Goal: Information Seeking & Learning: Check status

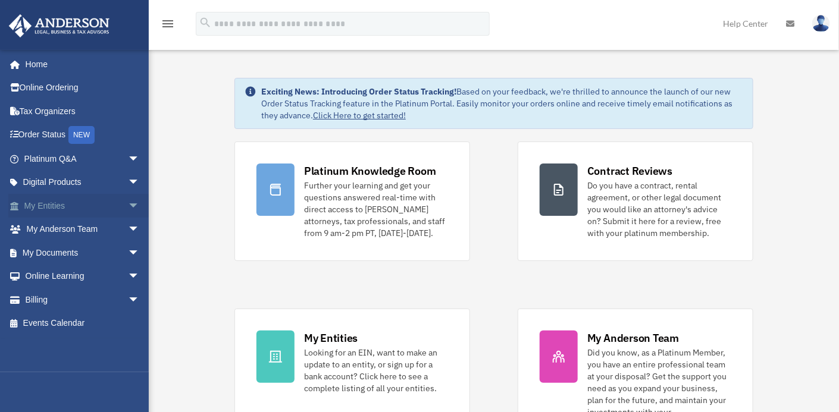
click at [50, 205] on link "My Entities arrow_drop_down" at bounding box center [82, 206] width 149 height 24
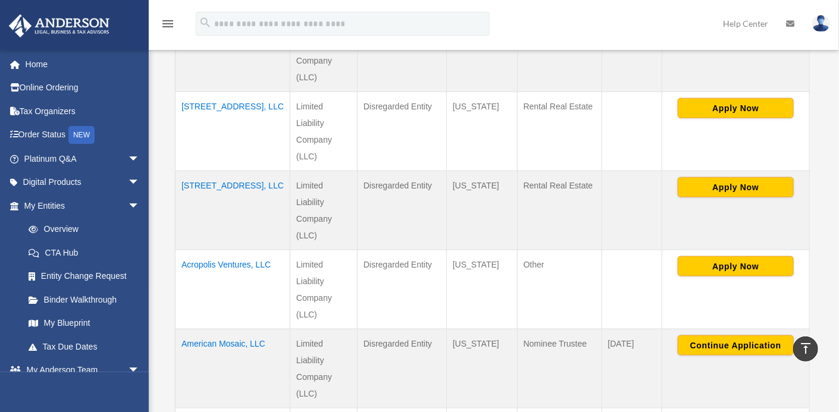
scroll to position [502, 0]
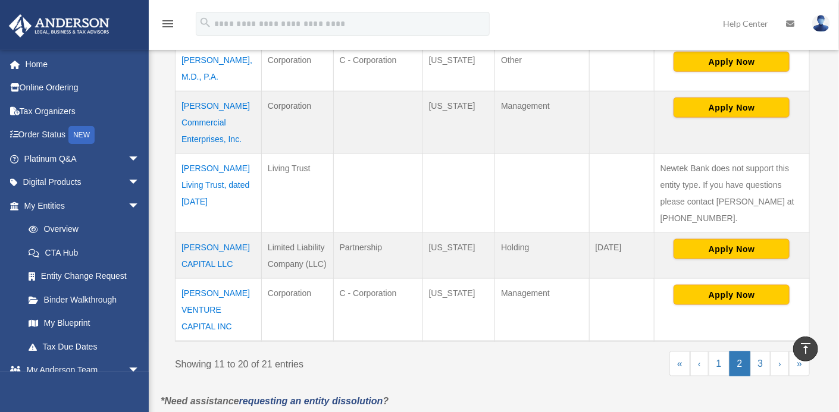
scroll to position [534, 0]
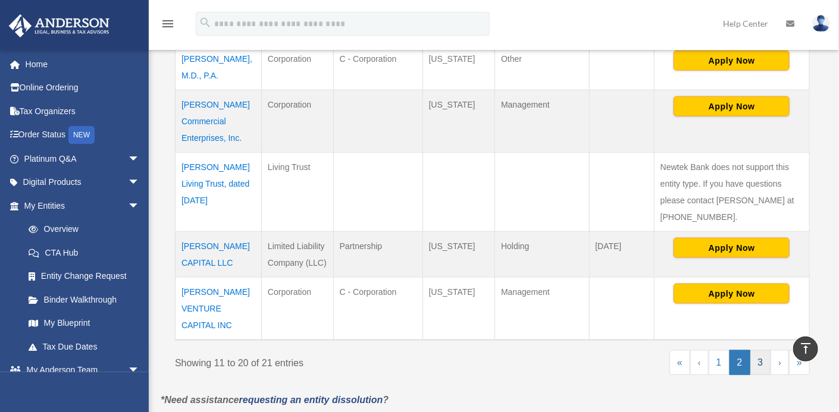
click at [756, 350] on link "3" at bounding box center [760, 362] width 21 height 25
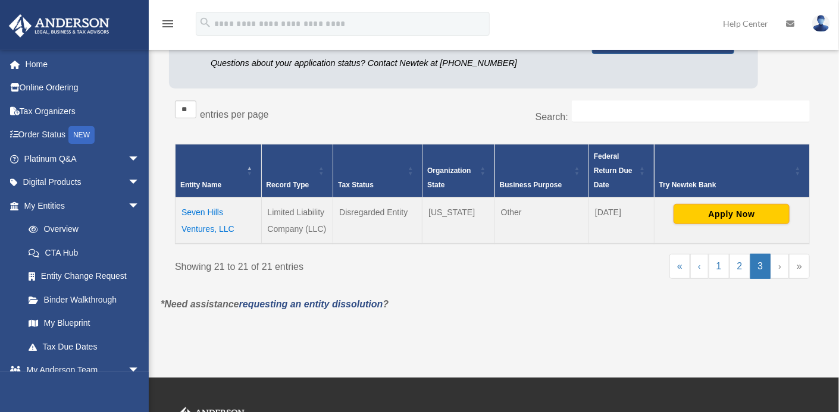
scroll to position [138, 0]
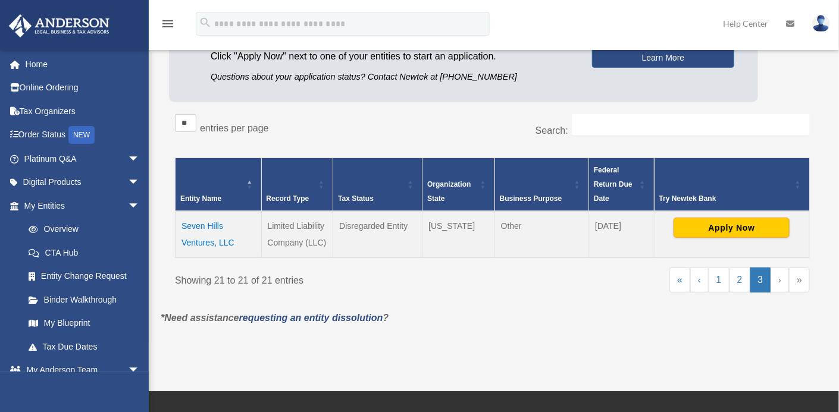
drag, startPoint x: 245, startPoint y: 243, endPoint x: 167, endPoint y: 224, distance: 80.7
click at [167, 224] on div "Entities, Trusts, and Deeds Active Entities Inactive Entities Active Trusts Ina…" at bounding box center [492, 120] width 663 height 380
click at [244, 239] on td "Seven Hills Ventures, LLC" at bounding box center [219, 234] width 86 height 46
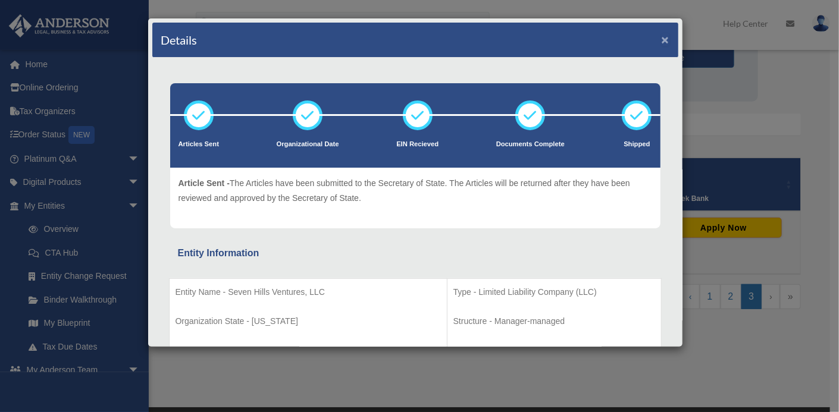
click at [662, 36] on button "×" at bounding box center [666, 39] width 8 height 12
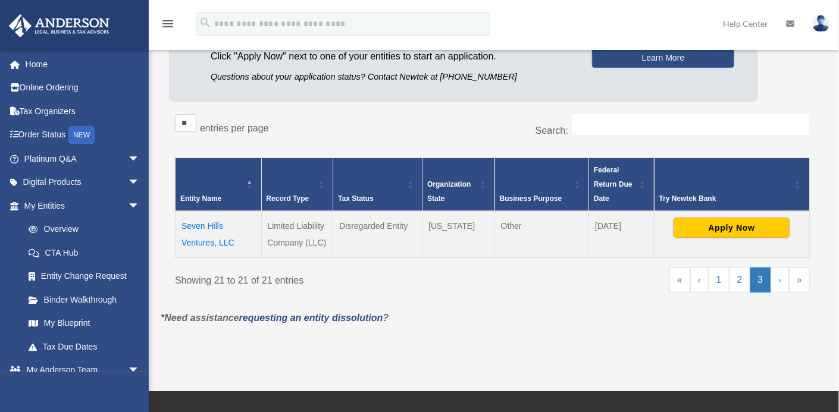
drag, startPoint x: 236, startPoint y: 242, endPoint x: 176, endPoint y: 225, distance: 62.2
click at [176, 225] on td "Seven Hills Ventures, LLC" at bounding box center [219, 234] width 86 height 46
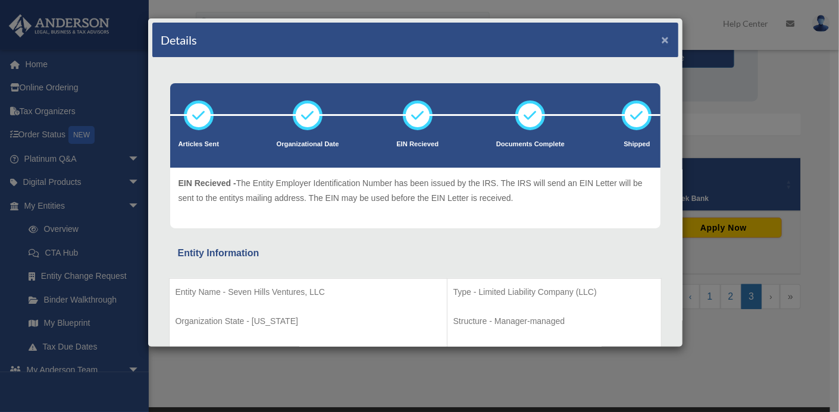
click at [662, 41] on button "×" at bounding box center [666, 39] width 8 height 12
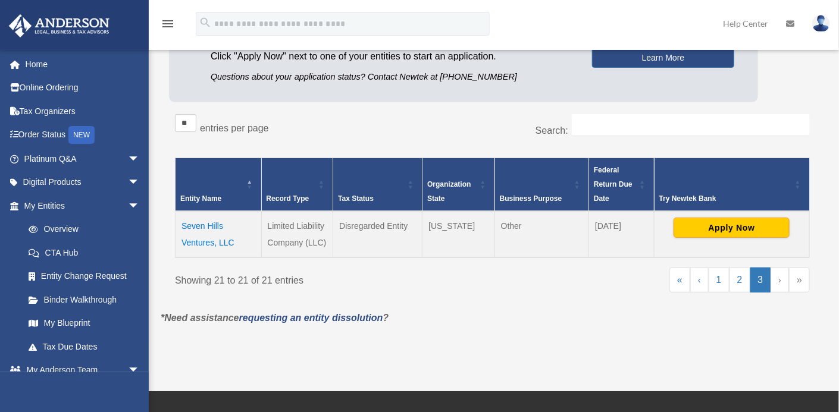
click at [212, 222] on td "Seven Hills Ventures, LLC" at bounding box center [219, 234] width 86 height 46
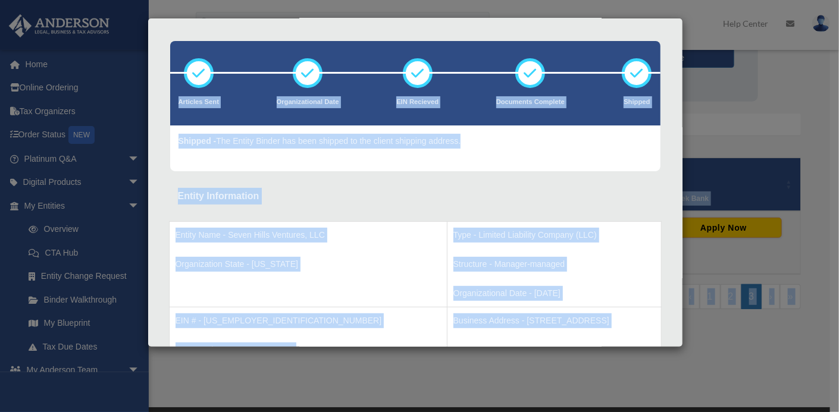
scroll to position [0, 0]
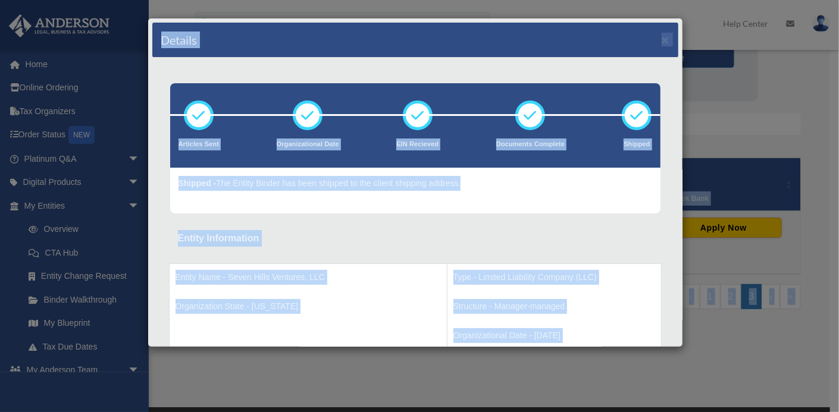
drag, startPoint x: 629, startPoint y: 293, endPoint x: 186, endPoint y: -24, distance: 545.0
click at [186, 0] on html "X Get a chance to win 6 months of Platinum for free just by filling out this su…" at bounding box center [419, 246] width 839 height 769
click at [761, 71] on div "Details × Articles Sent Organizational Date" at bounding box center [419, 206] width 839 height 412
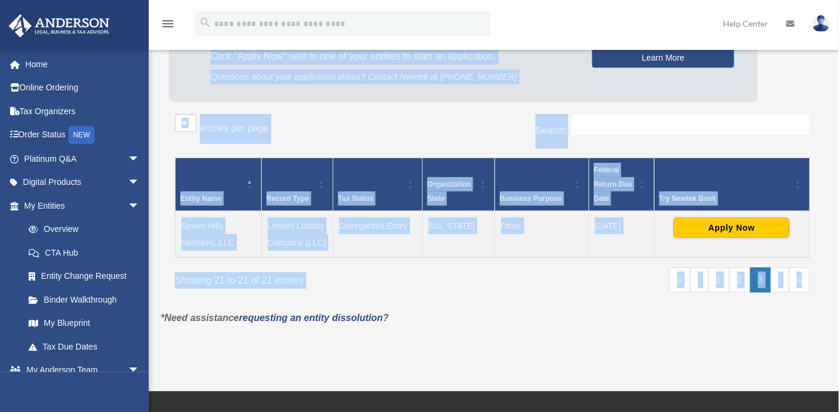
click at [807, 52] on div "Platinum Member Exclusive: Apply for business bank accounts faster and easier b…" at bounding box center [492, 44] width 647 height 128
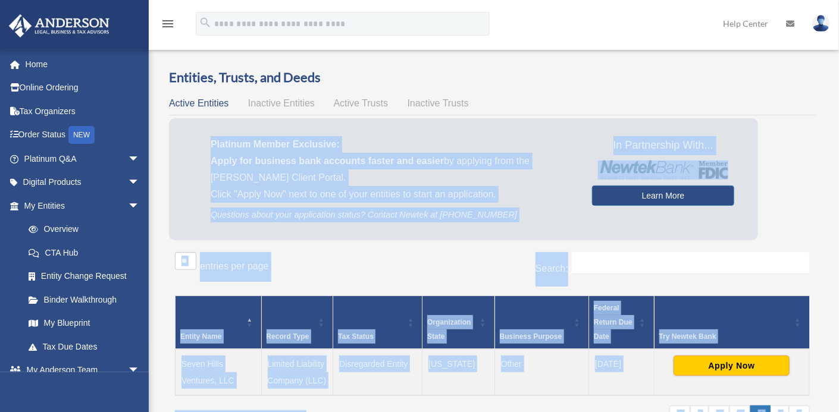
click at [501, 197] on p "Click "Apply Now" next to one of your entities to start an application." at bounding box center [393, 194] width 364 height 17
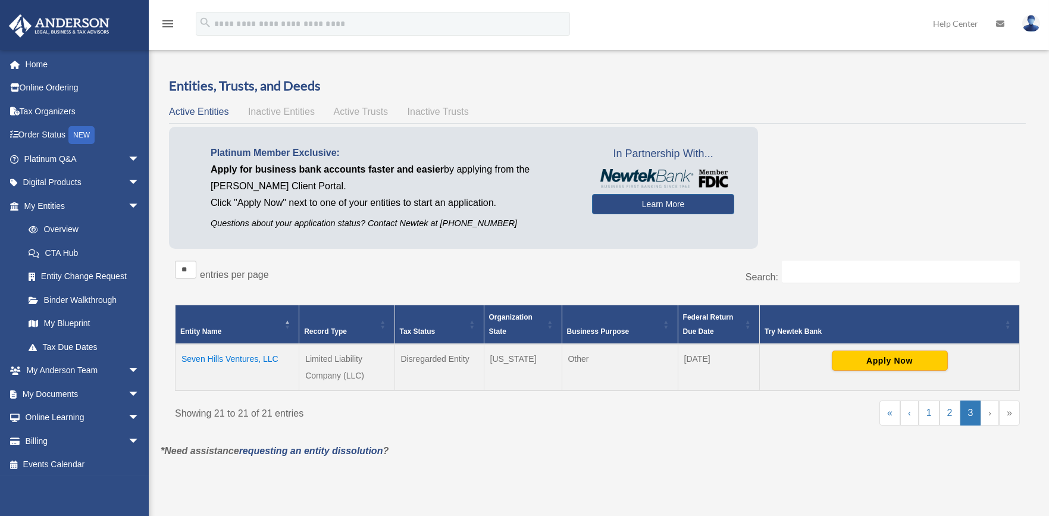
drag, startPoint x: 823, startPoint y: 0, endPoint x: 604, endPoint y: 104, distance: 242.2
click at [604, 104] on div "Entities, Trusts, and Deeds Active Entities Inactive Entities Active Trusts Ina…" at bounding box center [597, 260] width 857 height 366
click at [226, 359] on td "Seven Hills Ventures, LLC" at bounding box center [238, 367] width 124 height 46
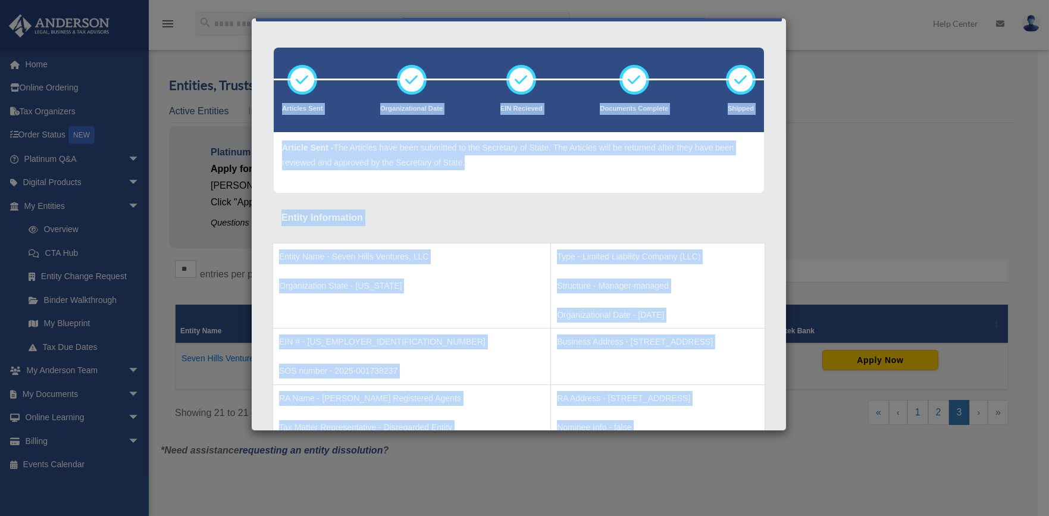
scroll to position [31, 0]
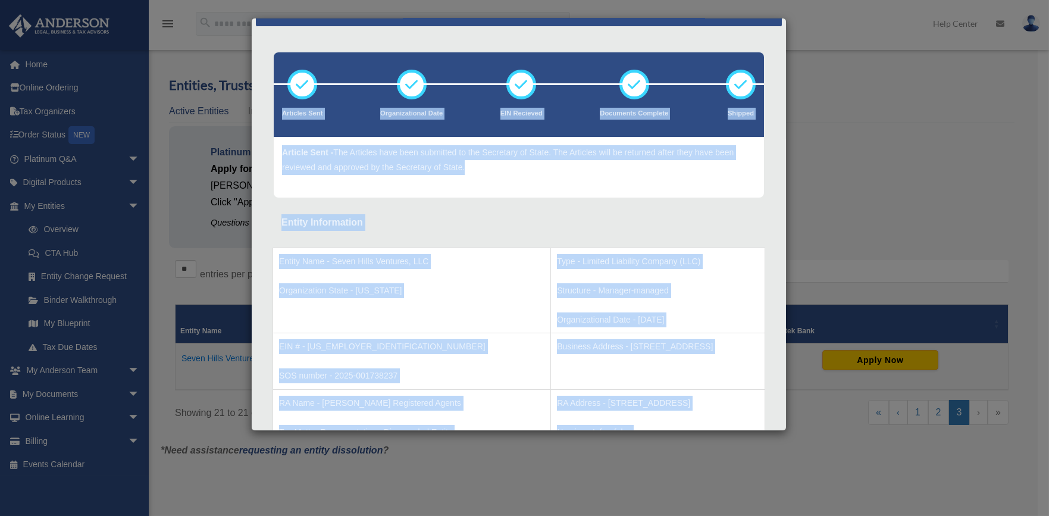
drag, startPoint x: 714, startPoint y: 384, endPoint x: 270, endPoint y: 92, distance: 531.3
drag, startPoint x: 270, startPoint y: 92, endPoint x: 509, endPoint y: 186, distance: 257.0
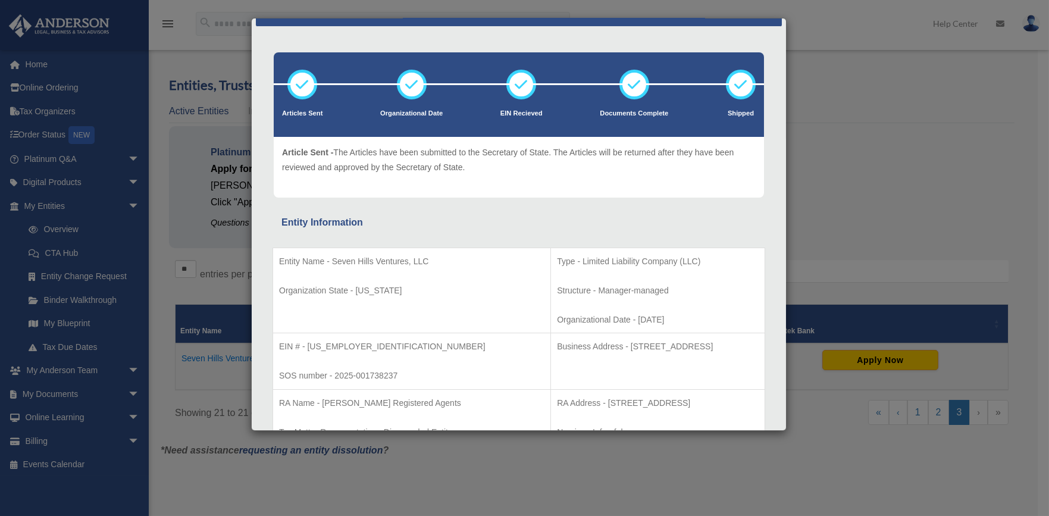
click at [838, 170] on div "Details × Articles Sent Organizational Date" at bounding box center [524, 258] width 1049 height 516
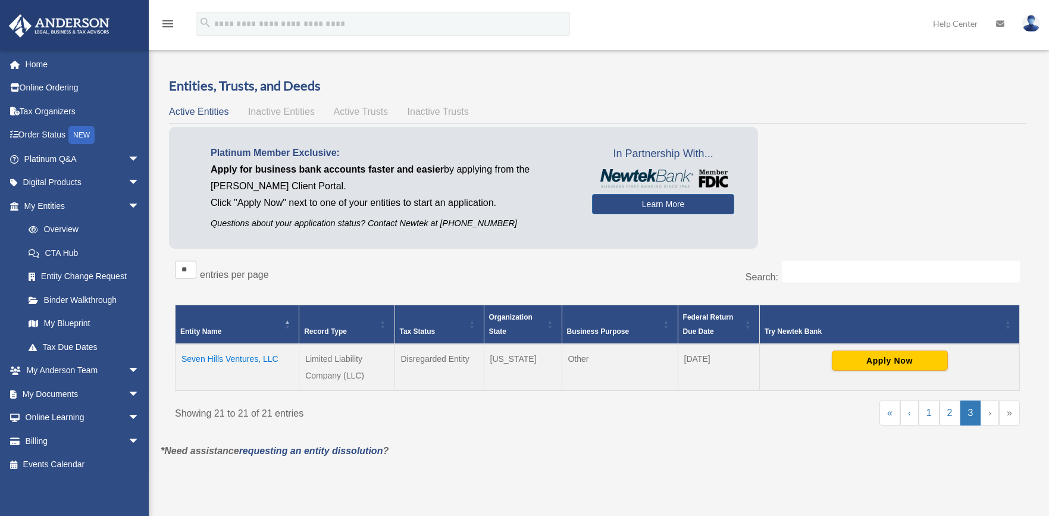
click at [226, 356] on td "Seven Hills Ventures, LLC" at bounding box center [238, 367] width 124 height 46
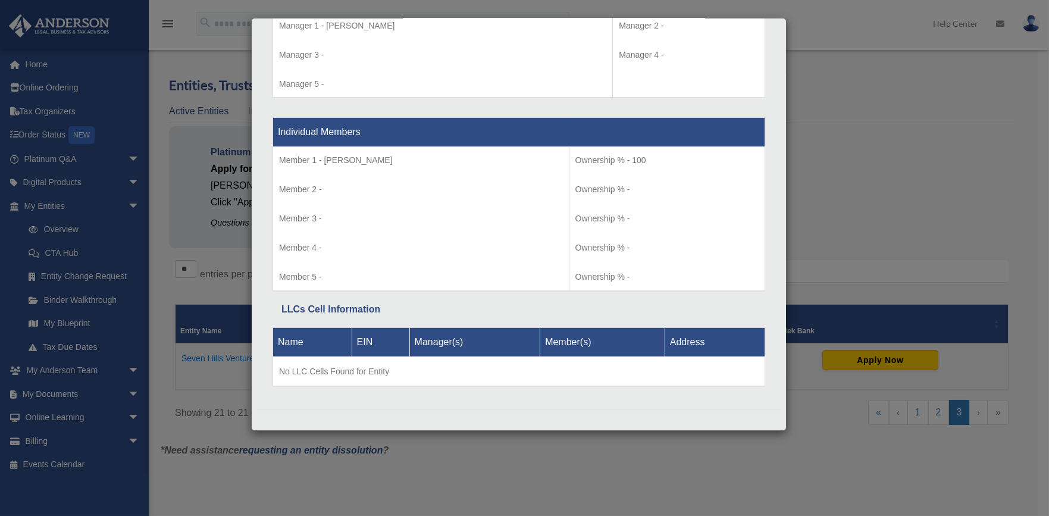
scroll to position [0, 0]
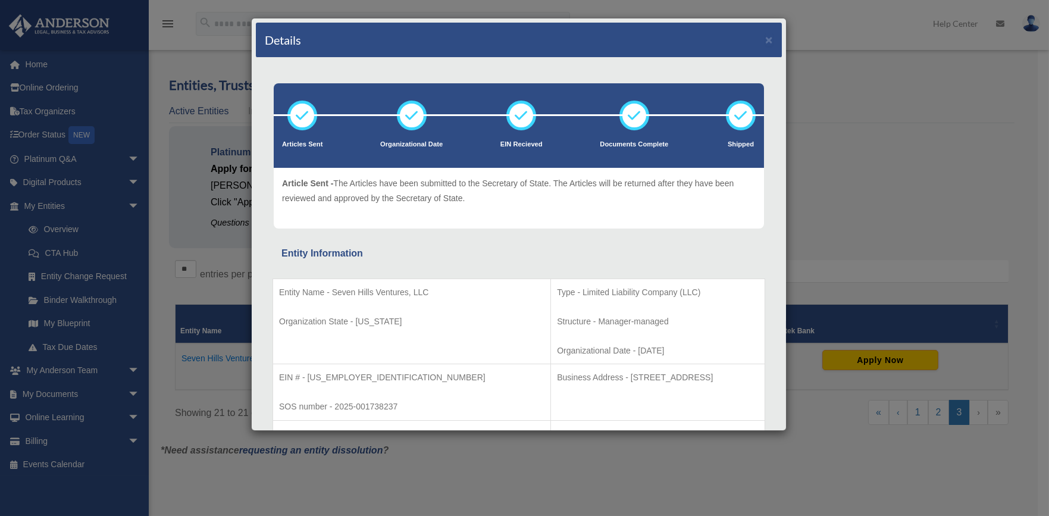
drag, startPoint x: 882, startPoint y: 155, endPoint x: 882, endPoint y: 162, distance: 6.6
click at [838, 153] on div "Details × Articles Sent Organizational Date" at bounding box center [524, 258] width 1049 height 516
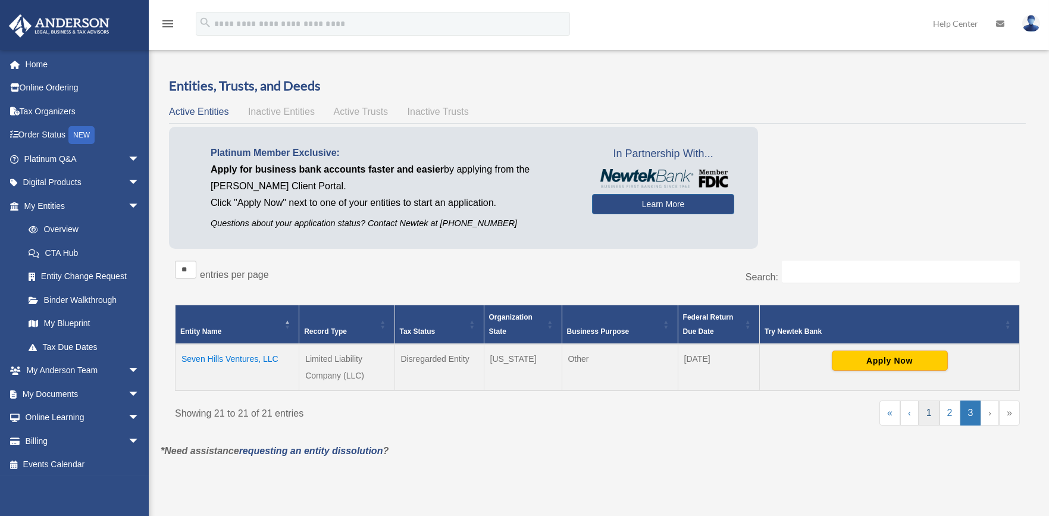
click at [838, 412] on link "1" at bounding box center [929, 412] width 21 height 25
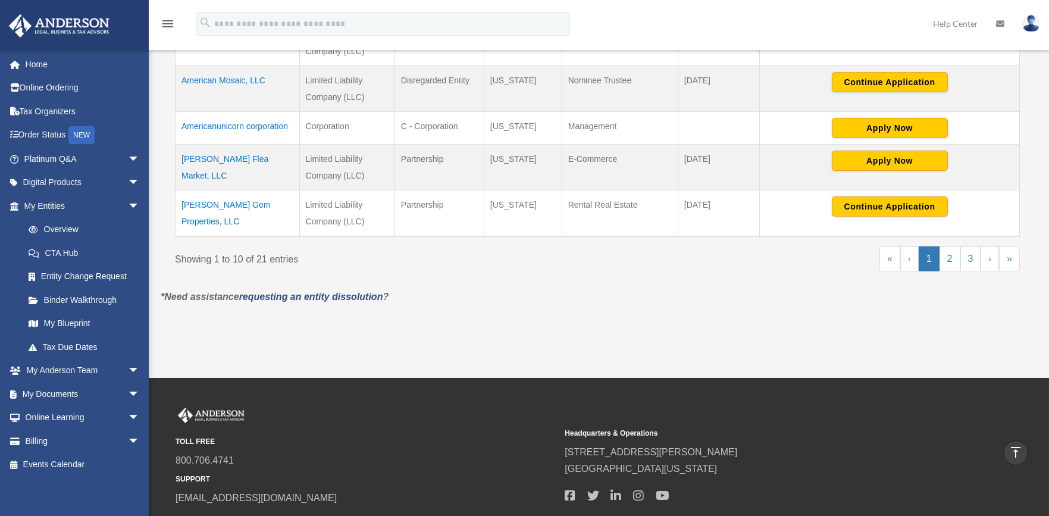
scroll to position [102, 0]
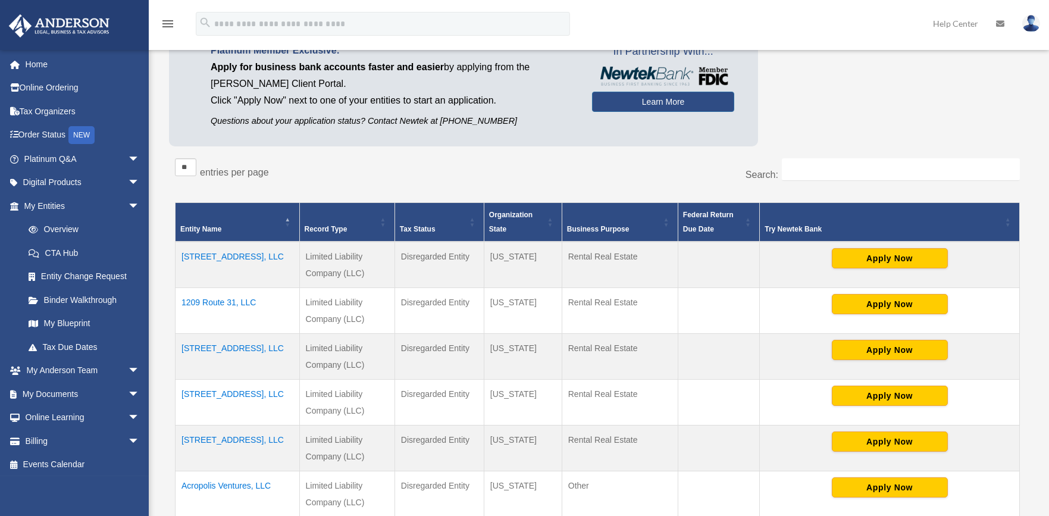
click at [221, 412] on td "Acropolis Ventures, LLC" at bounding box center [238, 494] width 124 height 46
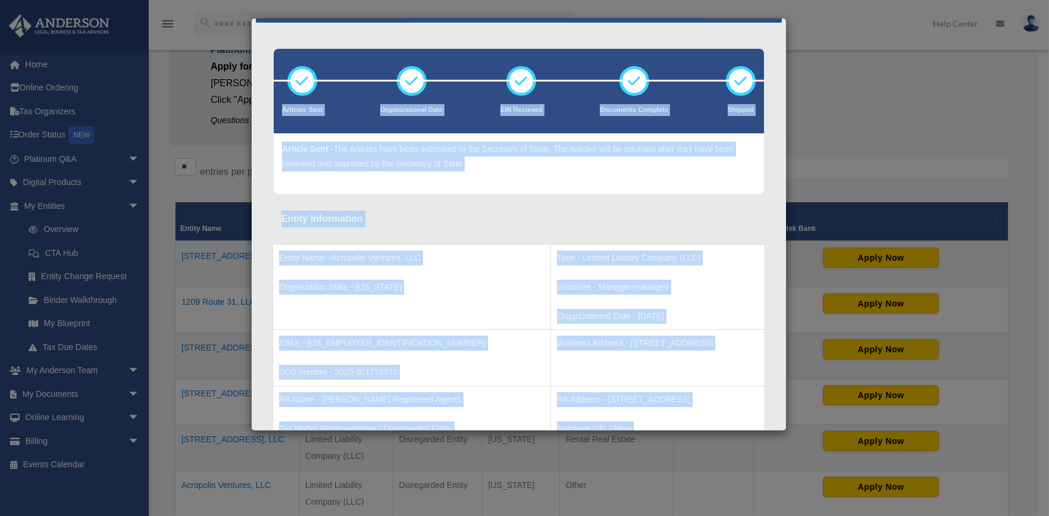
scroll to position [8, 0]
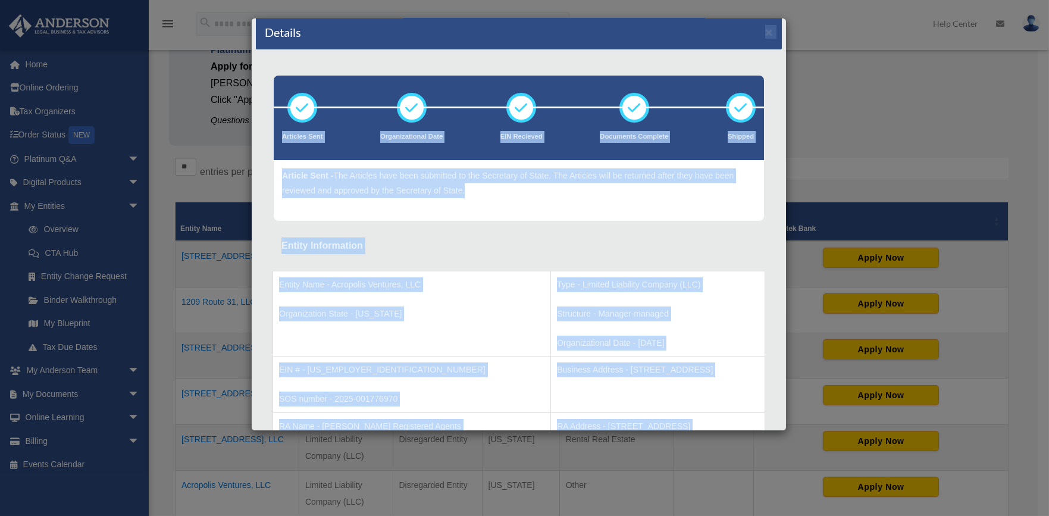
drag, startPoint x: 729, startPoint y: 395, endPoint x: 312, endPoint y: 25, distance: 558.0
click at [312, 25] on div "Details × Articles Sent" at bounding box center [518, 224] width 535 height 413
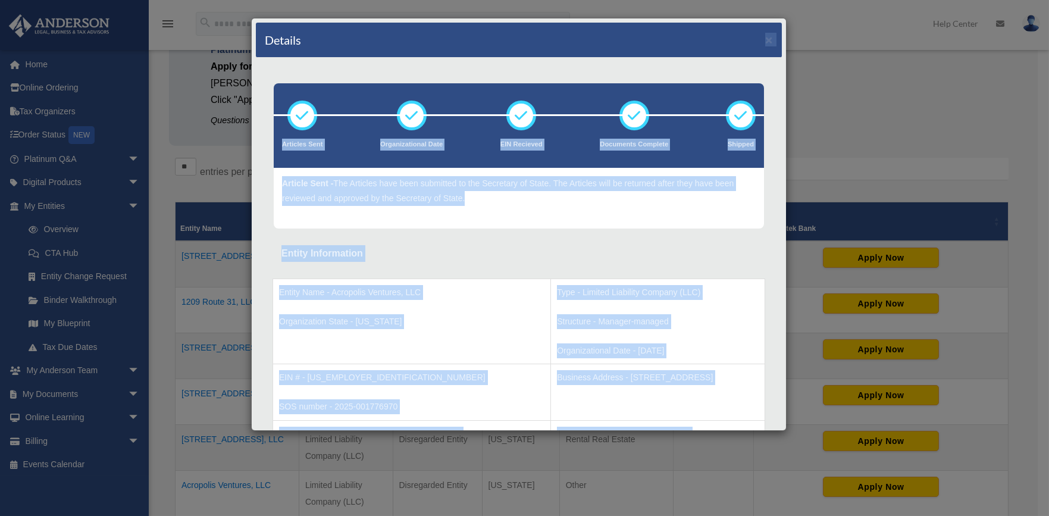
click at [838, 115] on div "Details × Articles Sent Organizational Date" at bounding box center [524, 258] width 1049 height 516
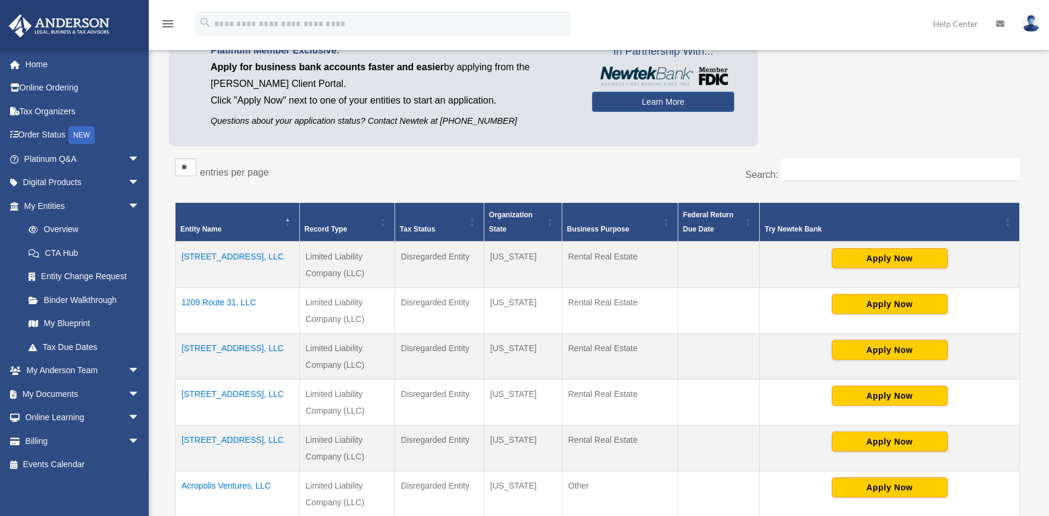
click at [233, 412] on td "Acropolis Ventures, LLC" at bounding box center [238, 494] width 124 height 46
